Goal: Use online tool/utility: Utilize a website feature to perform a specific function

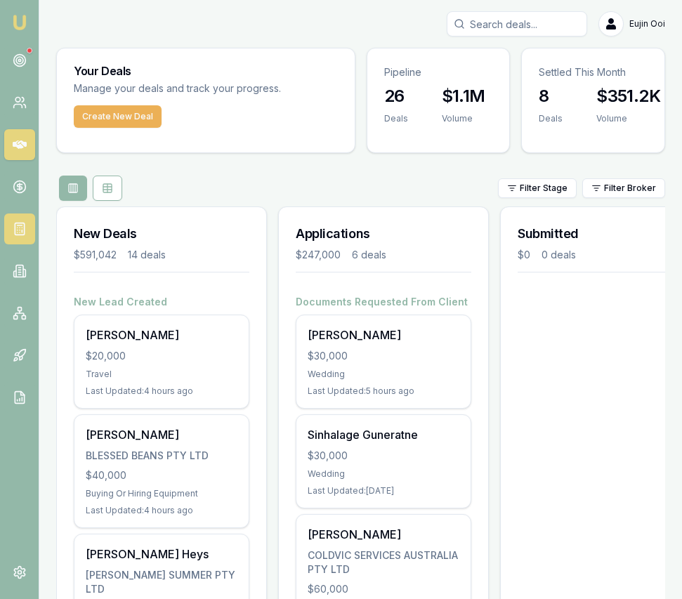
click at [20, 235] on link at bounding box center [19, 229] width 31 height 31
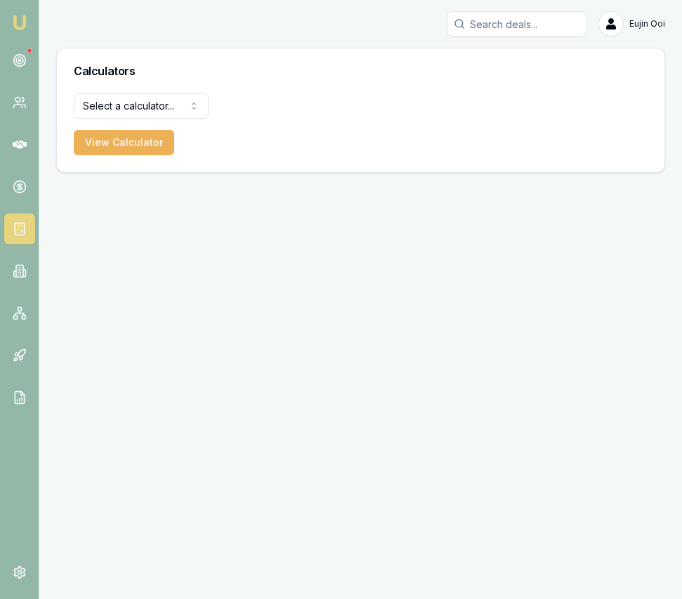
click at [138, 114] on html "Emu Broker Eujin Ooi Toggle Menu Calculators Select a calculator... Finance Quo…" at bounding box center [341, 299] width 682 height 599
click at [143, 151] on button "View Calculator" at bounding box center [124, 142] width 100 height 25
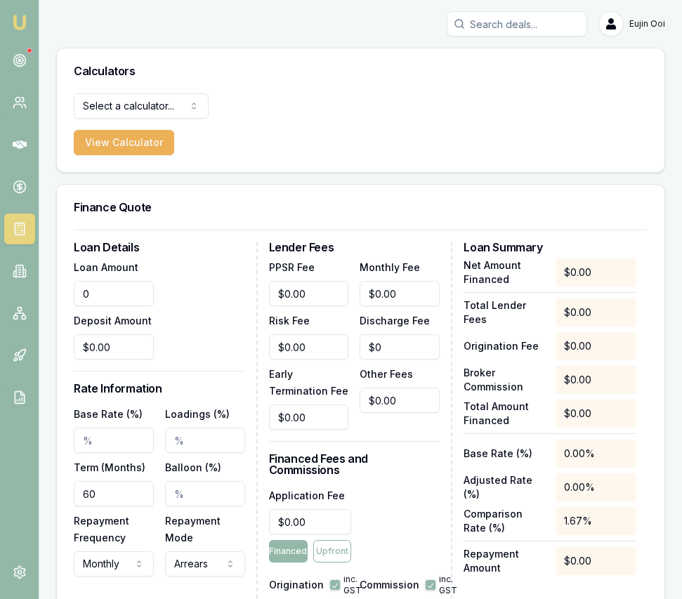
click at [122, 299] on input "0" at bounding box center [114, 293] width 80 height 25
type input "$64,951.40"
click at [115, 346] on input "0" at bounding box center [114, 347] width 80 height 25
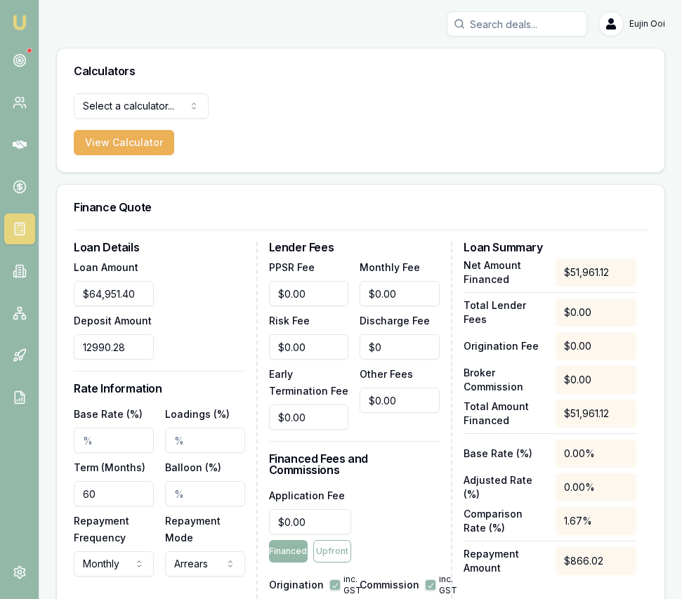
type input "$12,990.28"
click at [114, 443] on input "Base Rate (%)" at bounding box center [114, 440] width 80 height 25
type input "10.80%"
click at [126, 502] on input "60" at bounding box center [114, 493] width 80 height 25
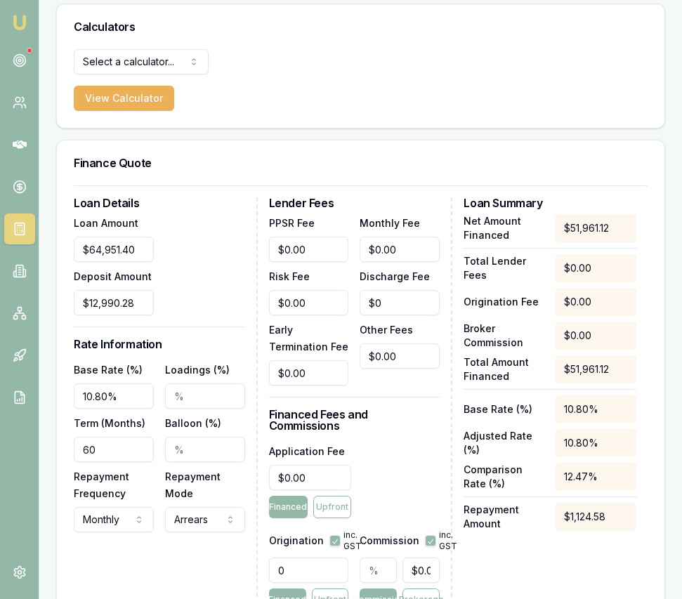
scroll to position [65, 0]
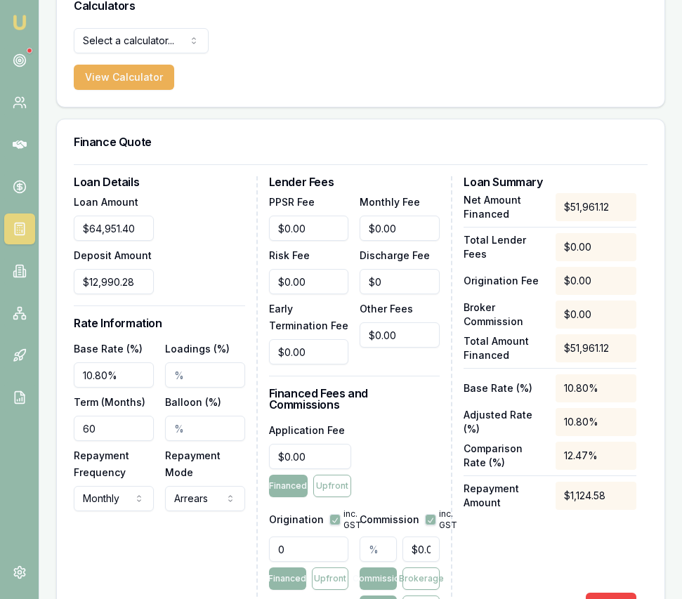
click at [292, 540] on input "0" at bounding box center [309, 549] width 80 height 25
type input "990"
type input "0"
type input "990.00"
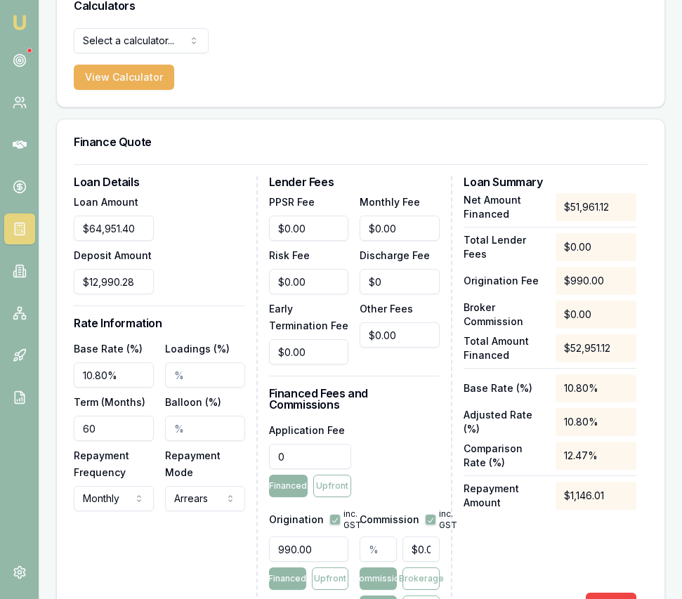
click at [304, 449] on input "0" at bounding box center [310, 456] width 83 height 25
type input "$595.00"
click at [400, 434] on div "Application Fee $595.00 Financed Upfront" at bounding box center [354, 460] width 171 height 76
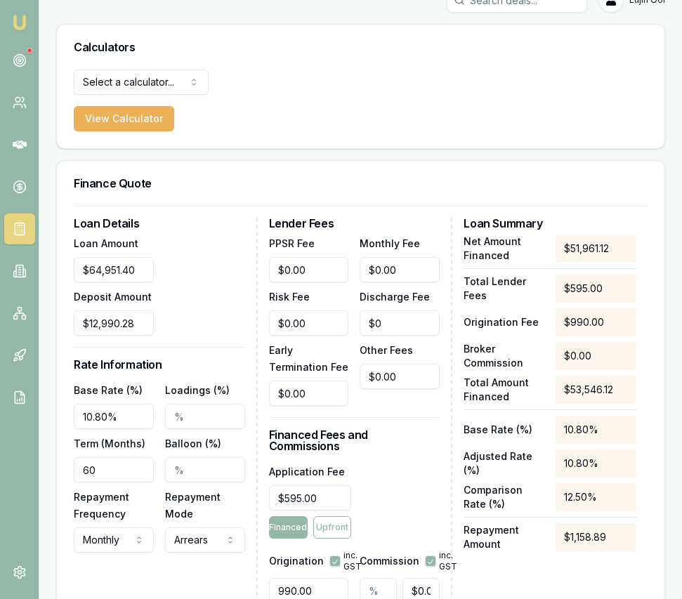
scroll to position [22, 0]
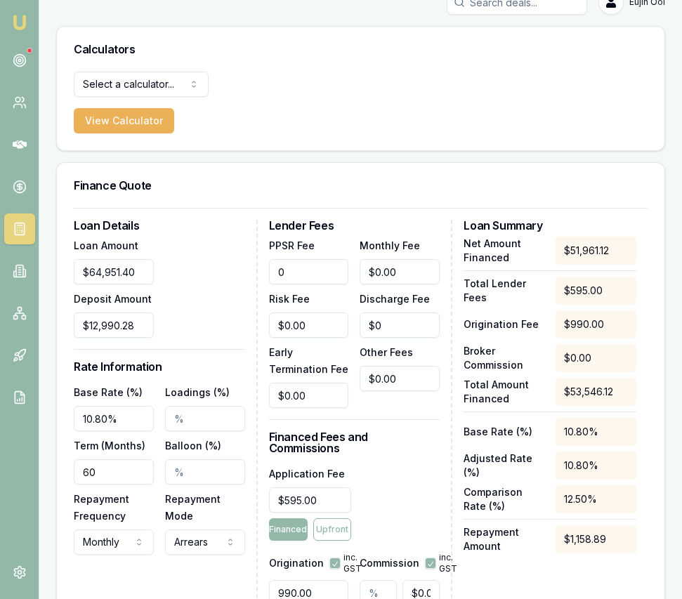
click at [329, 273] on input "0" at bounding box center [309, 271] width 80 height 25
type input "$5.95"
click at [388, 398] on div "Other Fees $0.00" at bounding box center [400, 376] width 80 height 65
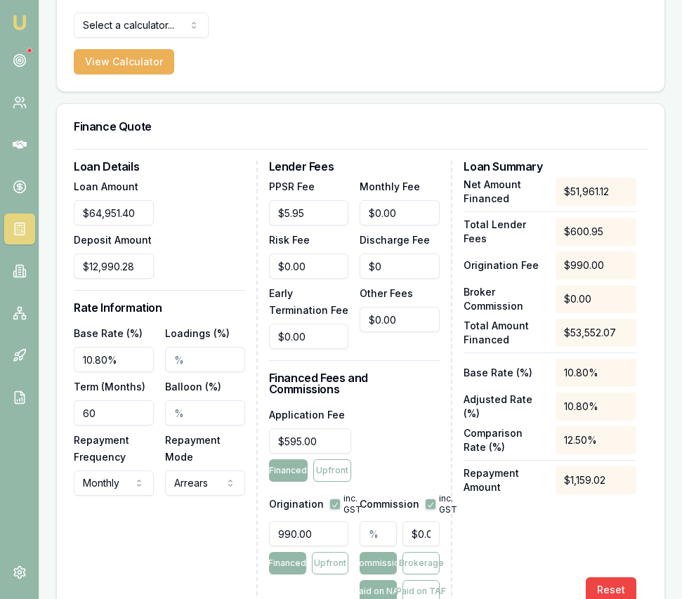
scroll to position [85, 0]
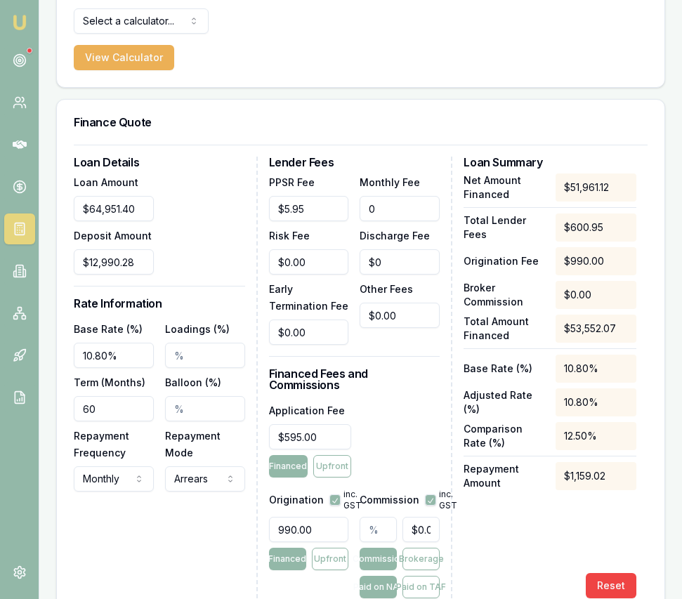
click at [406, 209] on input "0" at bounding box center [400, 208] width 80 height 25
type input "$12.95"
click at [421, 384] on div "Lender Fees PPSR Fee $5.95 Monthly Fee $12.95 Risk Fee $0.00 Discharge Fee $0 E…" at bounding box center [361, 378] width 184 height 442
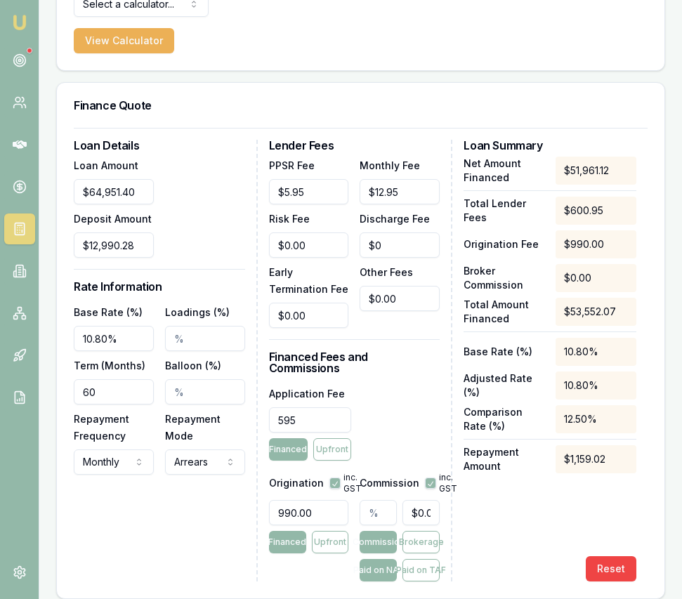
click at [314, 408] on input "595" at bounding box center [310, 420] width 83 height 25
type input "0"
type input "5.95"
type input "$0.00"
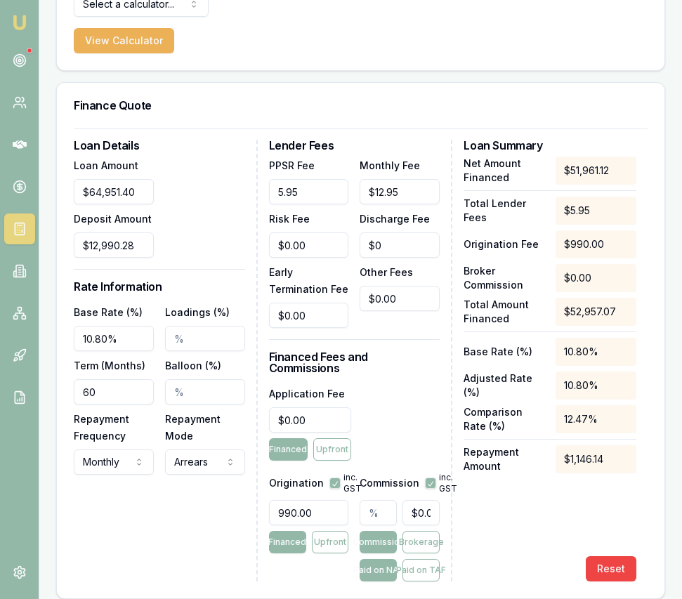
click at [315, 190] on input "5.95" at bounding box center [309, 191] width 80 height 25
type input "$5.95"
click at [394, 404] on div "Application Fee $0.00 Financed Upfront" at bounding box center [354, 423] width 171 height 76
